Goal: Task Accomplishment & Management: Manage account settings

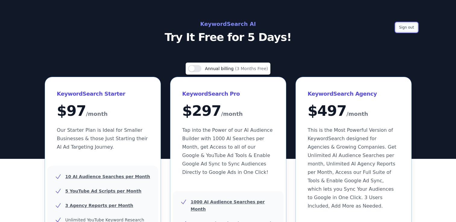
click at [406, 27] on button "Sign out" at bounding box center [407, 27] width 22 height 9
